Goal: Transaction & Acquisition: Download file/media

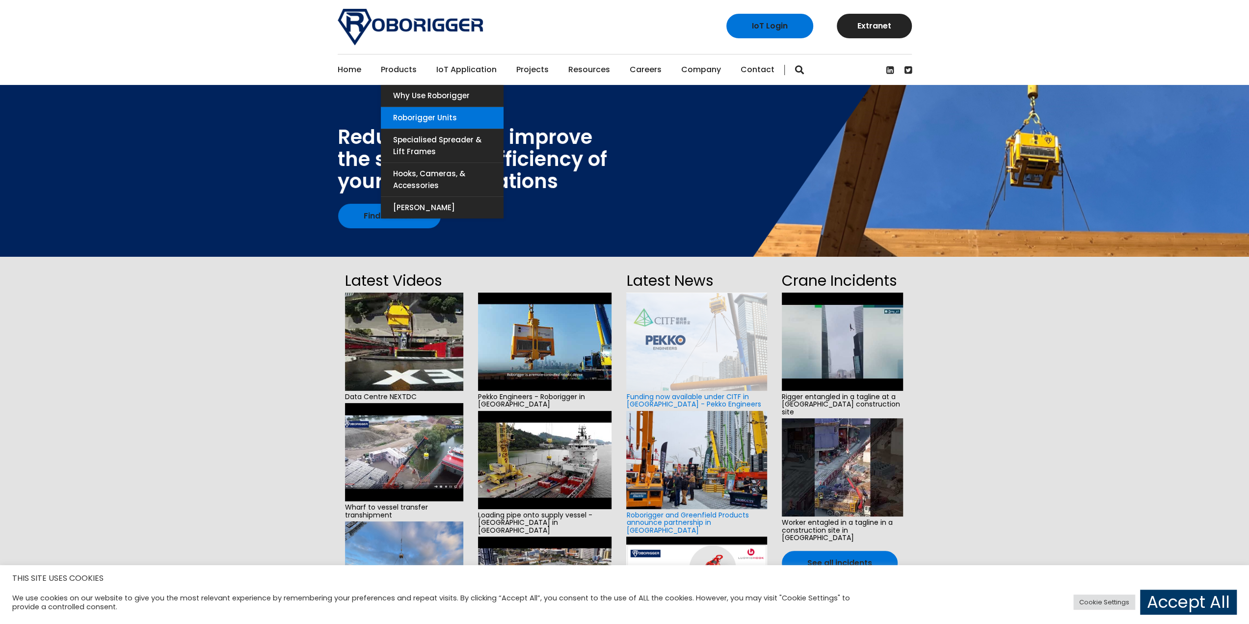
click at [416, 115] on link "Roborigger Units" at bounding box center [442, 118] width 123 height 22
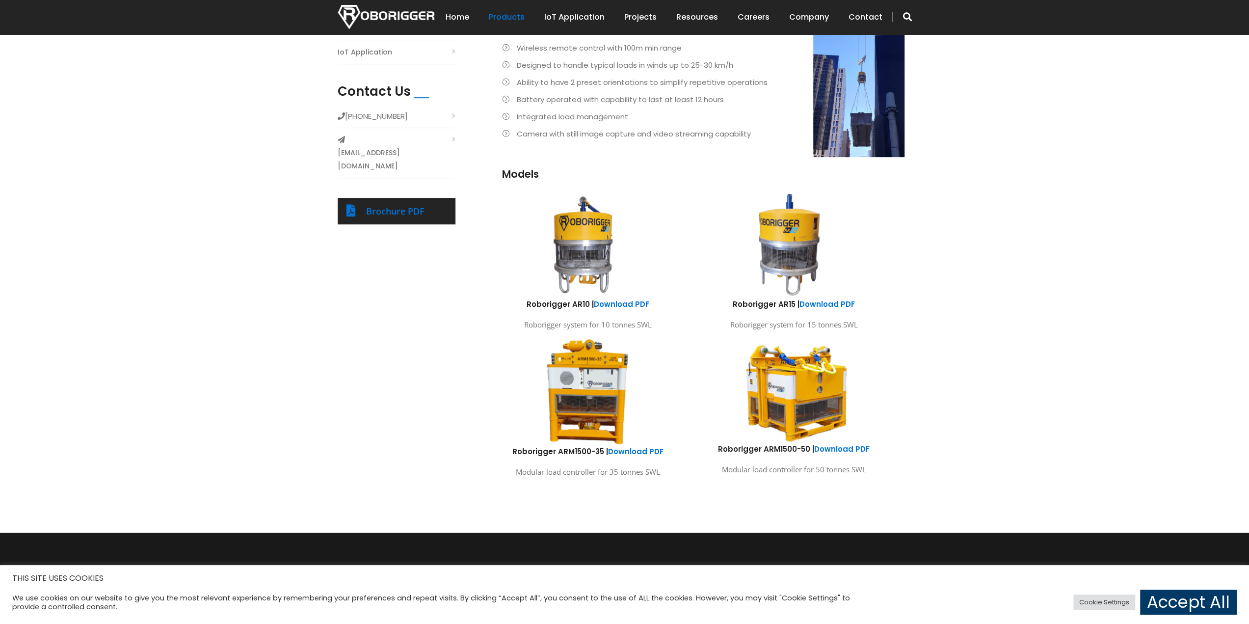
scroll to position [393, 0]
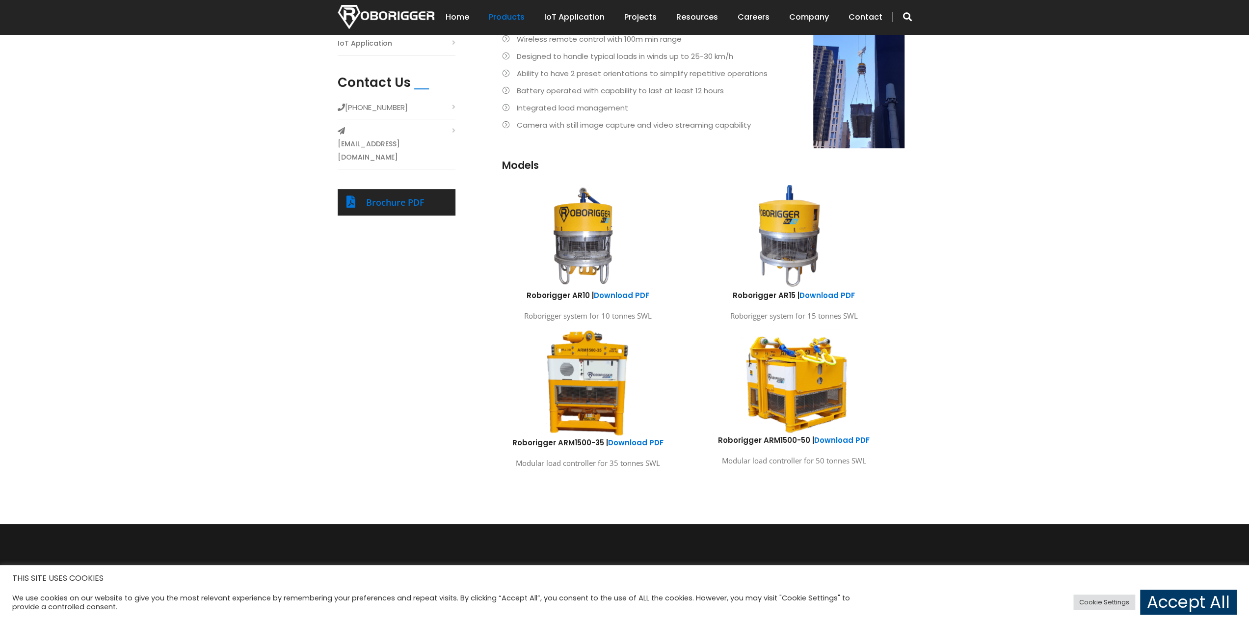
click at [572, 219] on img at bounding box center [583, 236] width 182 height 108
click at [579, 290] on h6 "Roborigger AR10 | Download PDF" at bounding box center [587, 295] width 191 height 10
click at [616, 293] on link "Download PDF" at bounding box center [621, 295] width 55 height 10
